Goal: Transaction & Acquisition: Purchase product/service

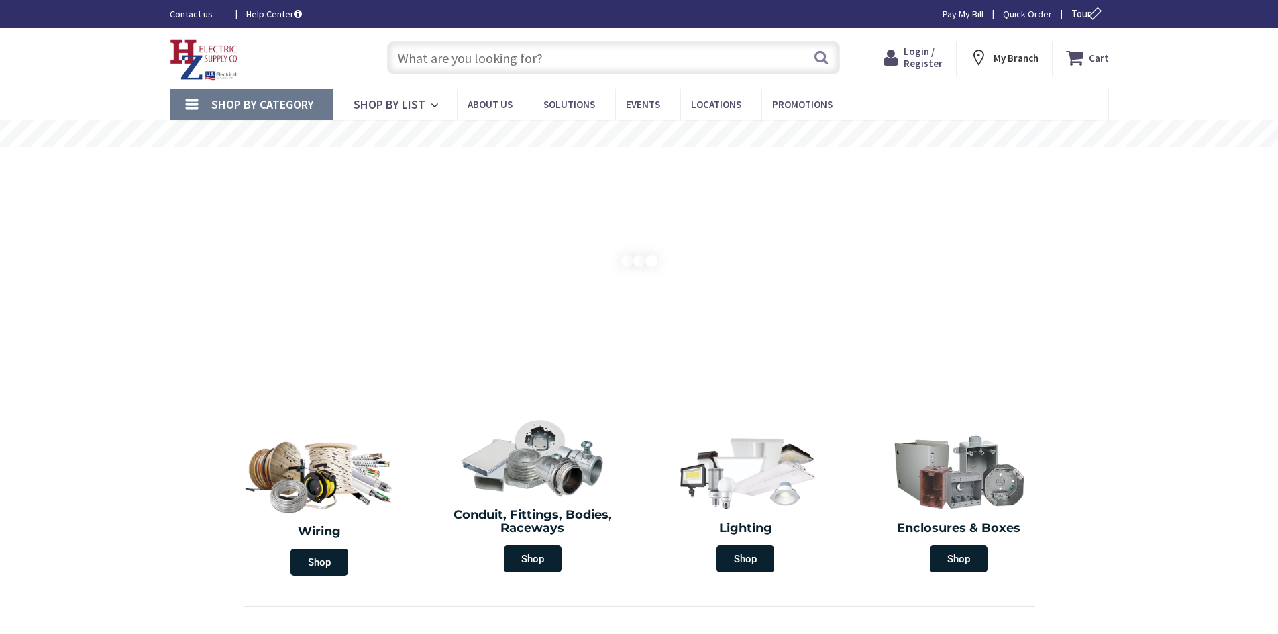
click at [510, 48] on input "text" at bounding box center [613, 58] width 453 height 34
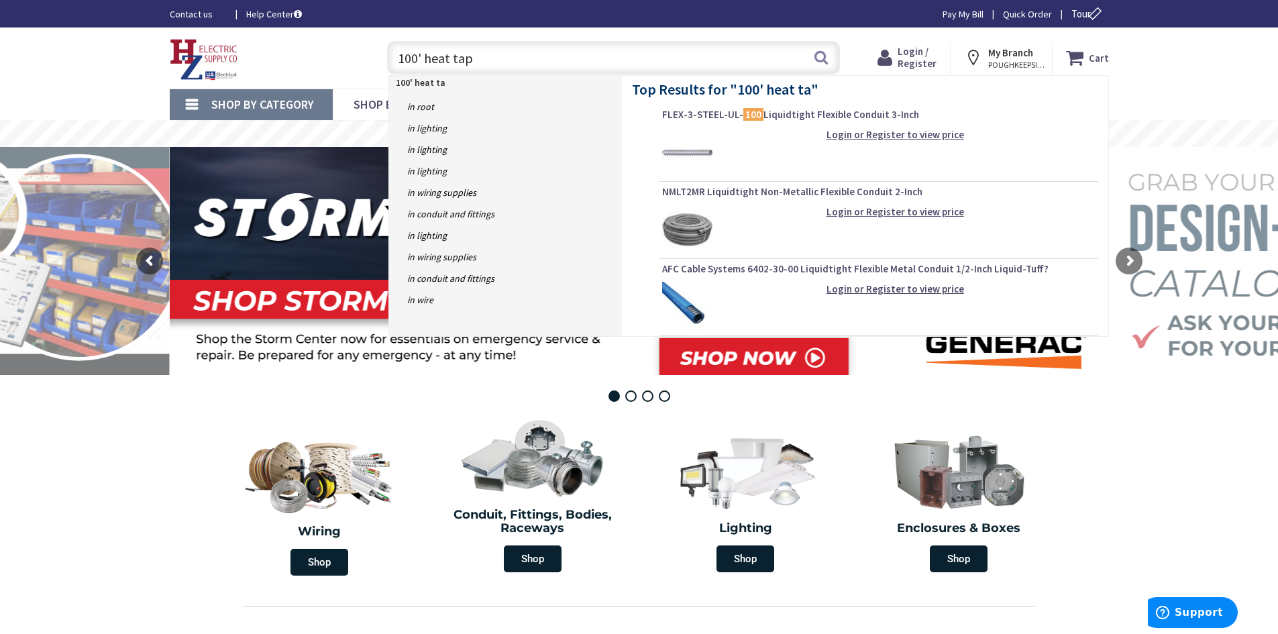
type input "100' heat tape"
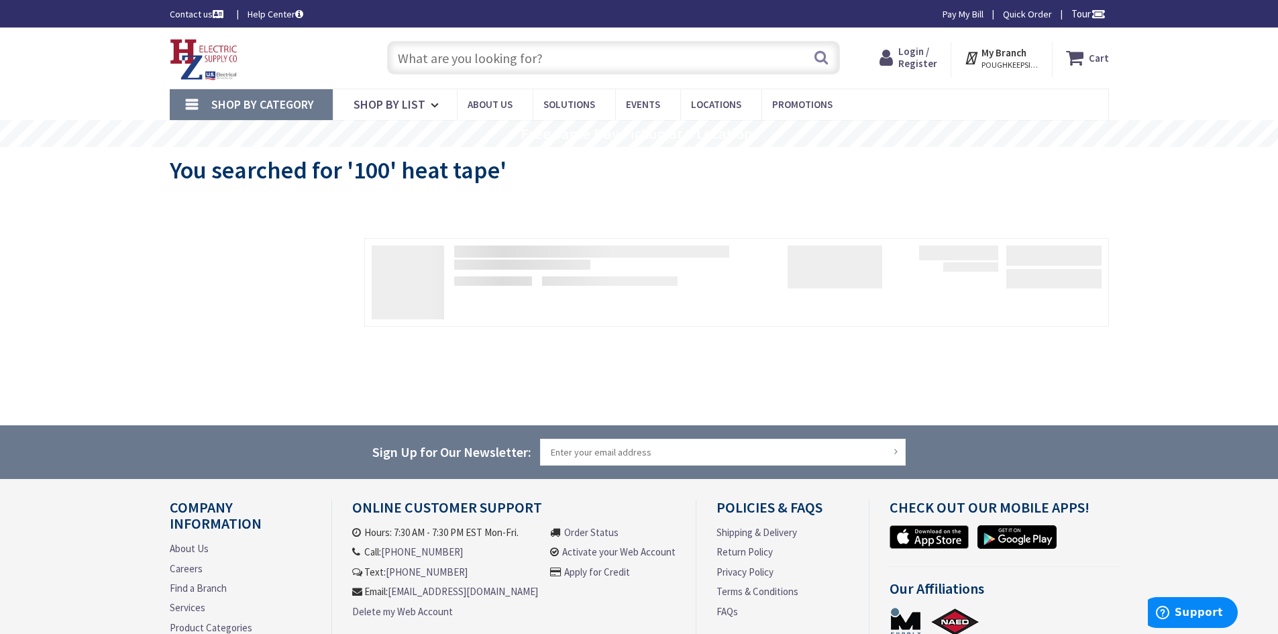
click at [528, 62] on input "text" at bounding box center [613, 58] width 453 height 34
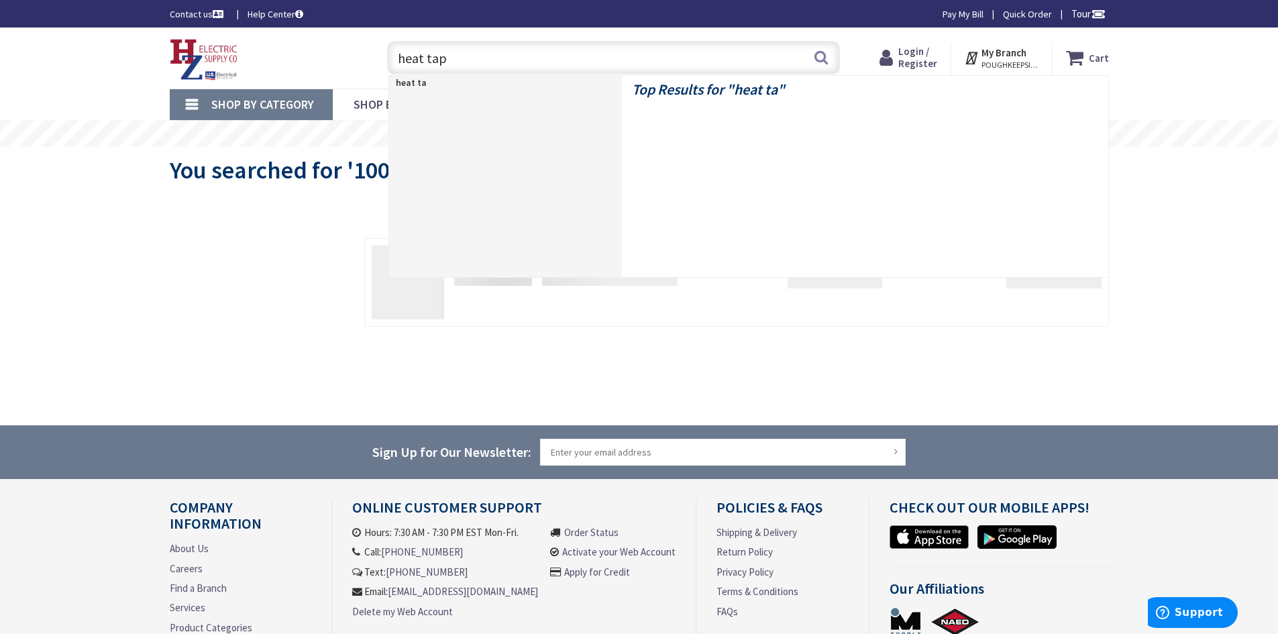
type input "heat tape"
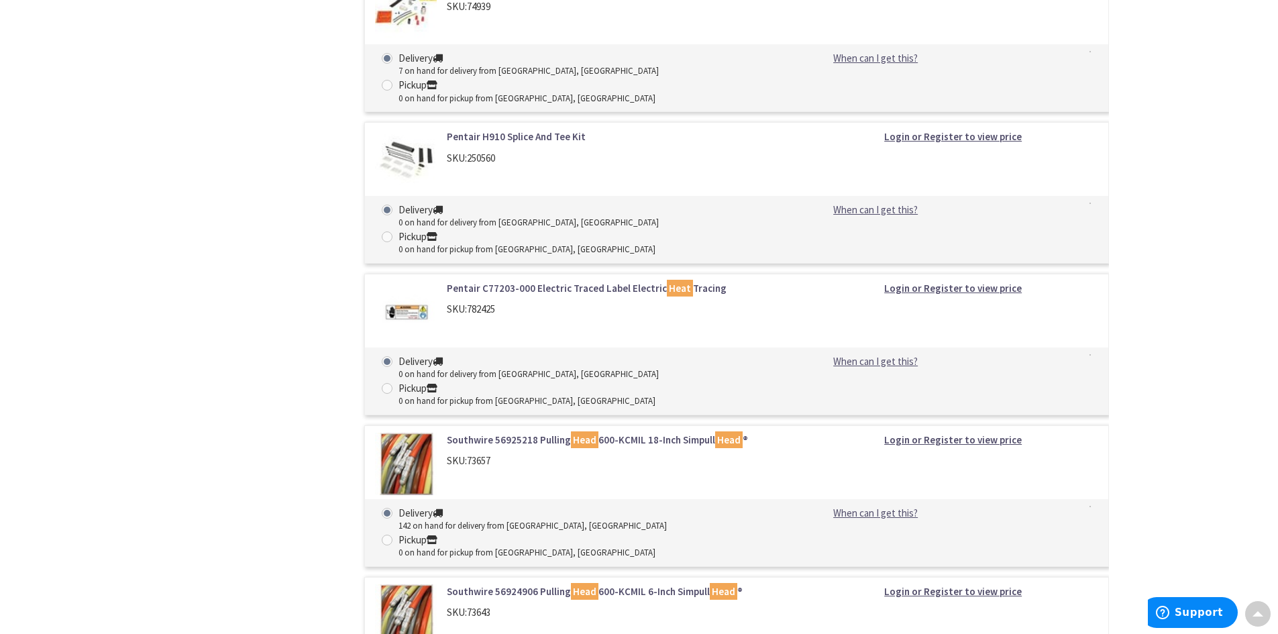
scroll to position [1745, 0]
